Goal: Communication & Community: Ask a question

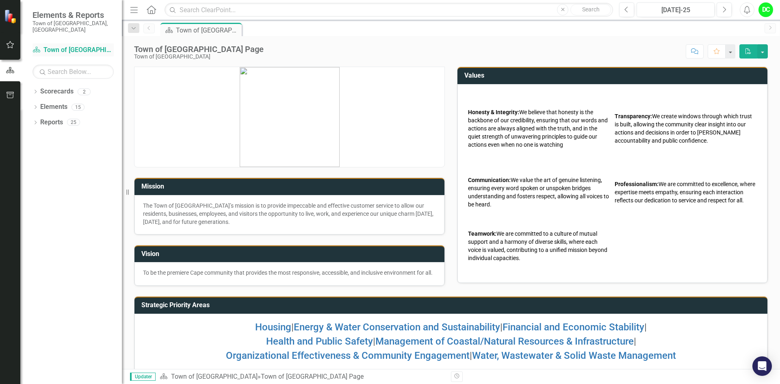
click at [66, 46] on link "Scorecard Town of [GEOGRAPHIC_DATA]" at bounding box center [73, 50] width 81 height 9
click at [35, 90] on icon "Dropdown" at bounding box center [36, 92] width 6 height 4
click at [60, 102] on link "Town of [GEOGRAPHIC_DATA]" at bounding box center [83, 106] width 77 height 9
click at [39, 104] on icon "Dropdown" at bounding box center [40, 106] width 6 height 5
click at [66, 118] on link "Law Department" at bounding box center [87, 122] width 69 height 9
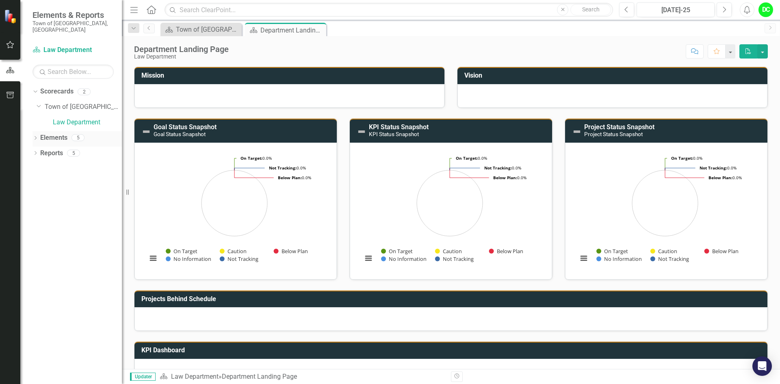
click at [36, 137] on icon "Dropdown" at bounding box center [36, 139] width 6 height 4
click at [41, 167] on icon "Dropdown" at bounding box center [40, 169] width 6 height 4
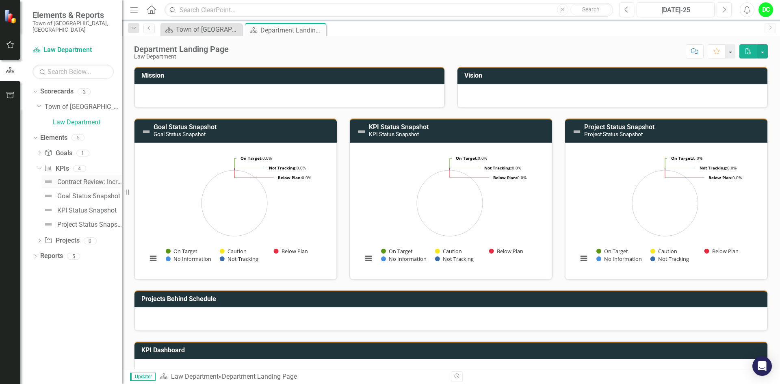
click at [83, 178] on div "Contract Review: Increase the contract turnaround time to 90% [DATE] or less by…" at bounding box center [89, 181] width 65 height 7
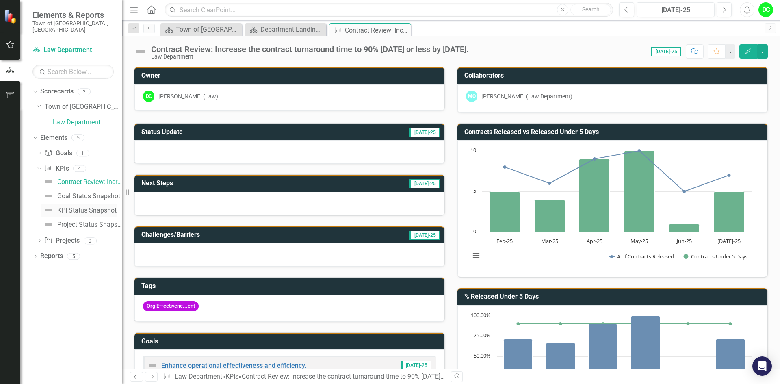
click at [98, 207] on div "KPI Status Snapshot" at bounding box center [86, 210] width 59 height 7
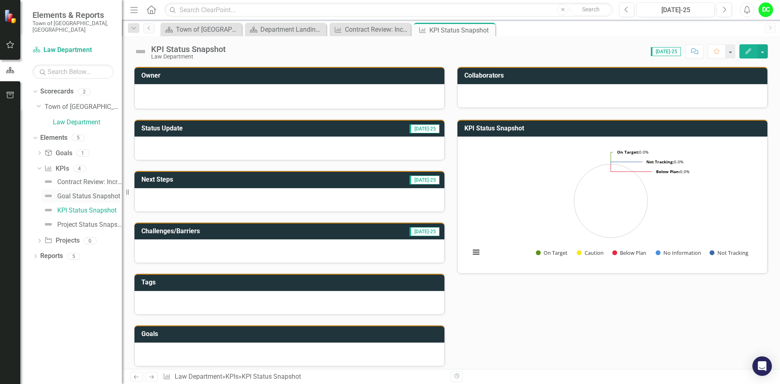
click at [85, 193] on div "Goal Status Snapshot" at bounding box center [88, 196] width 63 height 7
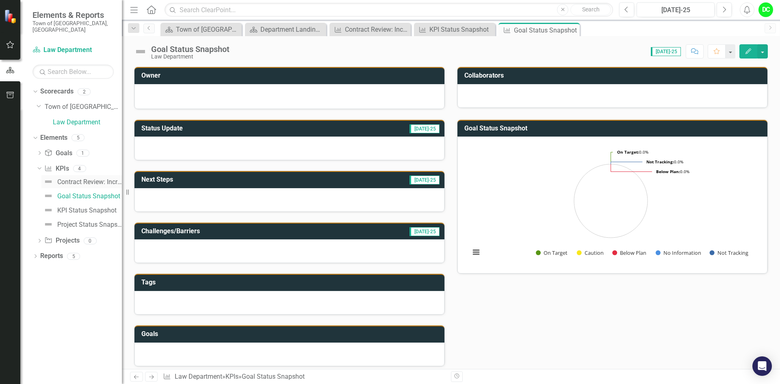
click at [91, 178] on div "Contract Review: Increase the contract turnaround time to 90% [DATE] or less by…" at bounding box center [89, 181] width 65 height 7
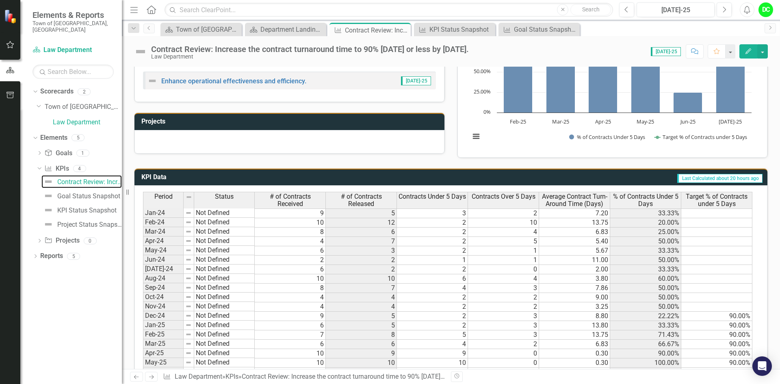
scroll to position [369, 0]
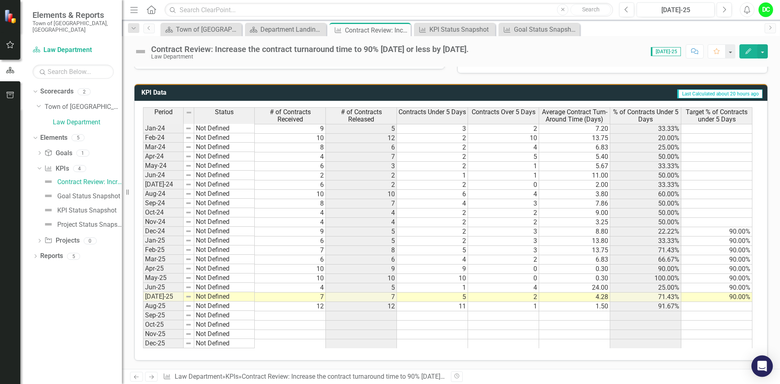
click at [760, 364] on icon "Open Intercom Messenger" at bounding box center [762, 366] width 9 height 11
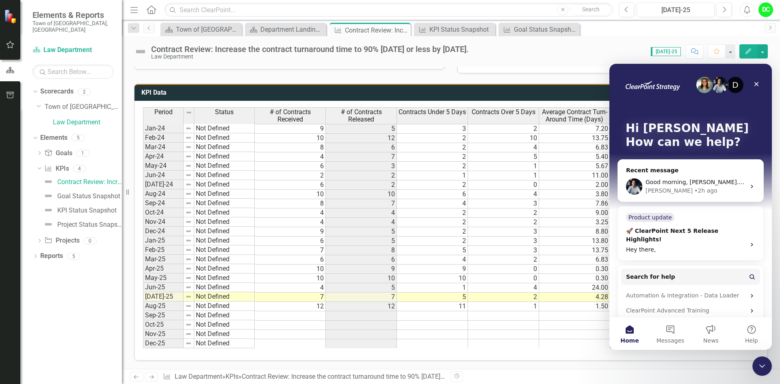
scroll to position [0, 0]
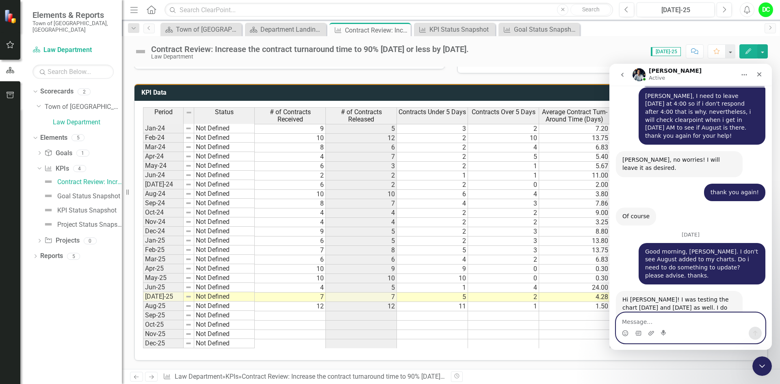
scroll to position [1040, 0]
click at [627, 319] on textarea "Message…" at bounding box center [690, 320] width 149 height 14
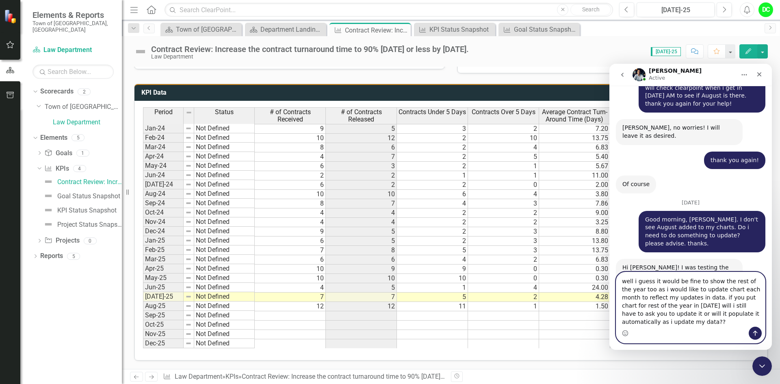
scroll to position [1081, 0]
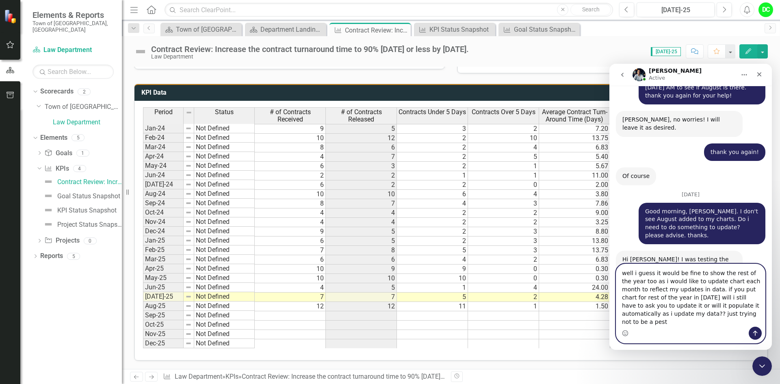
type textarea "well i guess it would be fine to show the rest of the year too as i would like …"
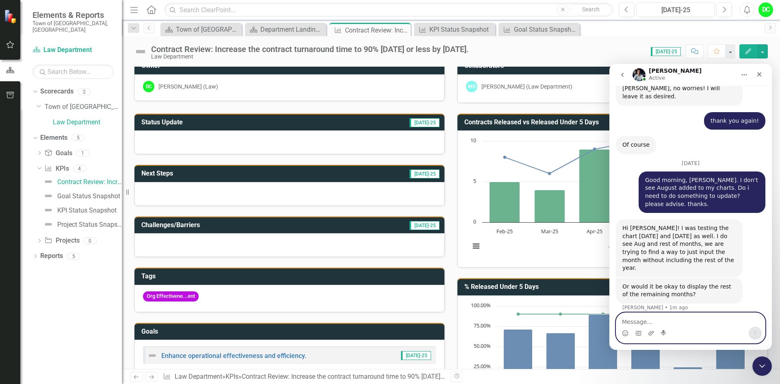
scroll to position [3, 0]
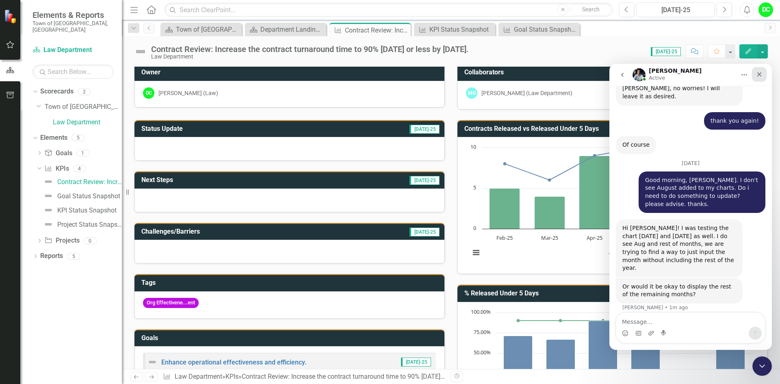
click at [760, 77] on icon "Close" at bounding box center [759, 74] width 7 height 7
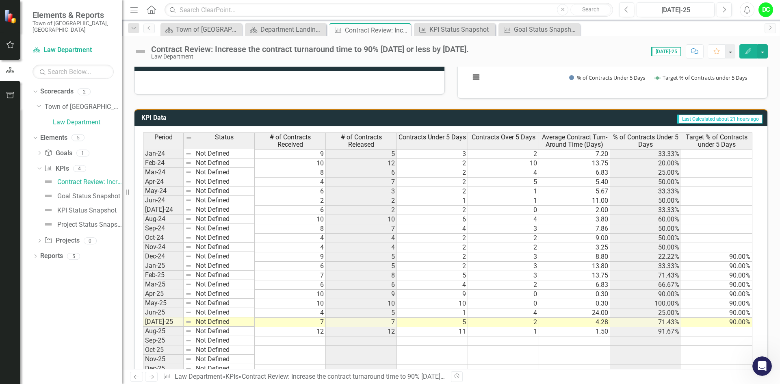
scroll to position [369, 0]
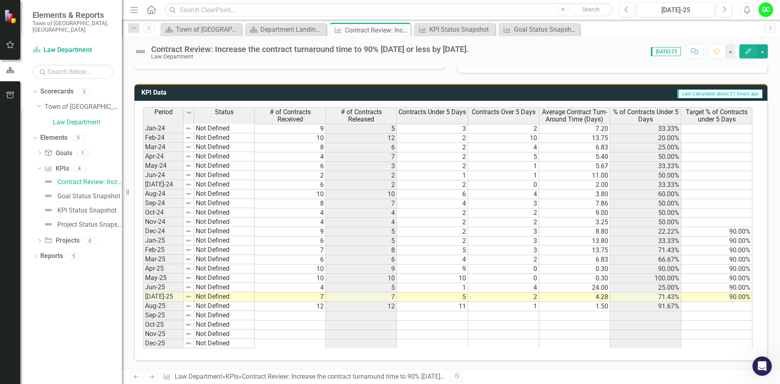
drag, startPoint x: 776, startPoint y: 262, endPoint x: 17, endPoint y: 14, distance: 798.5
click at [765, 367] on icon "Open Intercom Messenger" at bounding box center [761, 364] width 13 height 13
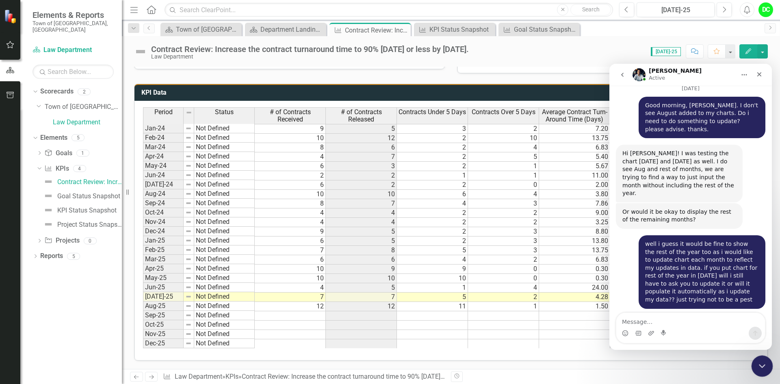
scroll to position [1218, 0]
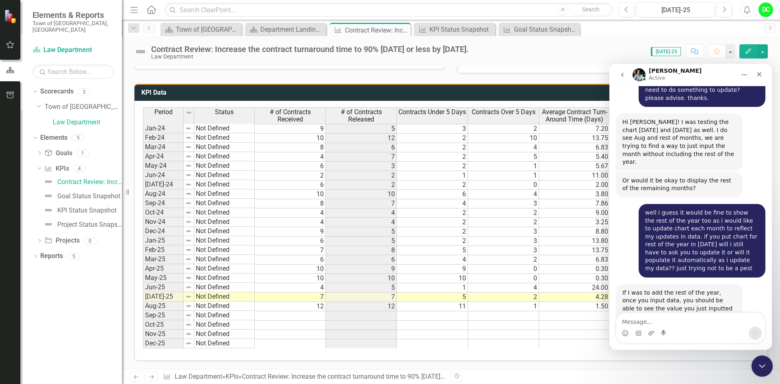
type textarea "t"
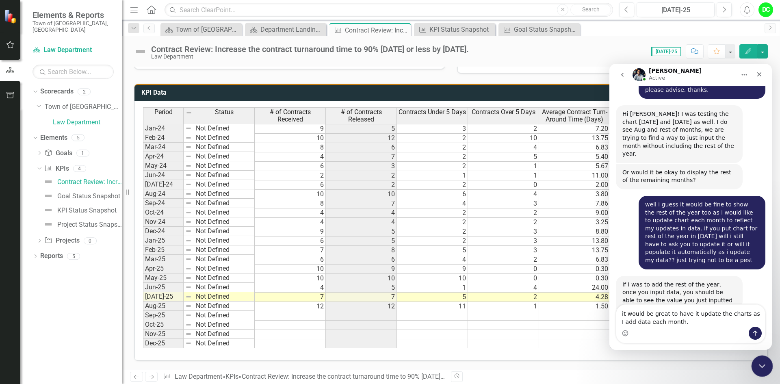
type textarea "it would be great to have it update the charts as I add data each month."
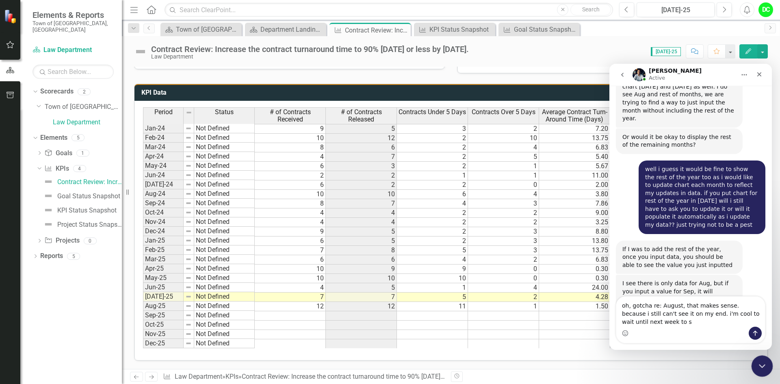
scroll to position [1270, 0]
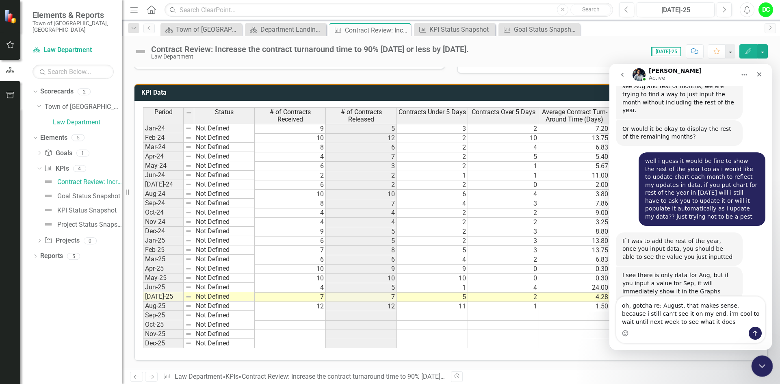
type textarea "oh, gotcha re: August, that makes sense. because i still can't see it on my end…"
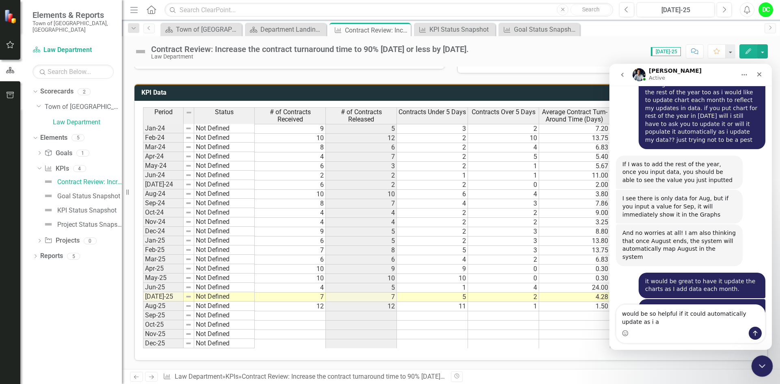
scroll to position [1354, 0]
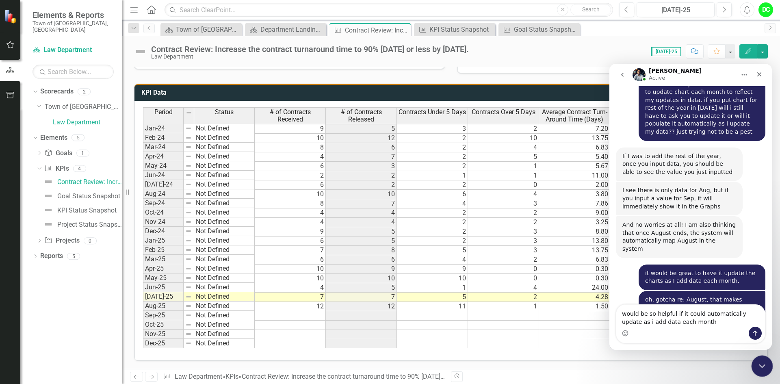
type textarea "would be so helpful if it could automatically update as i add data each month."
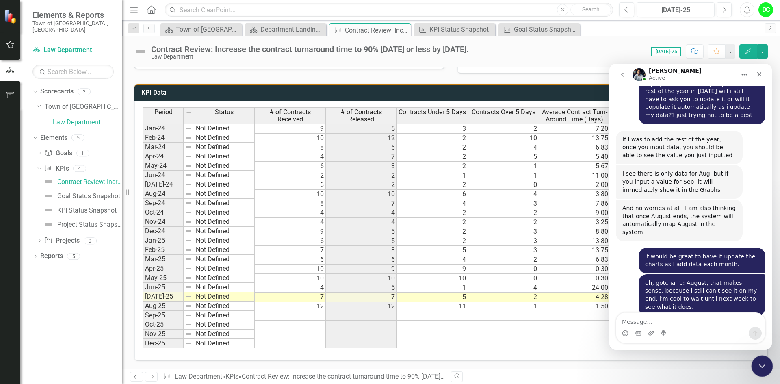
scroll to position [1378, 0]
